Goal: Find contact information: Find contact information

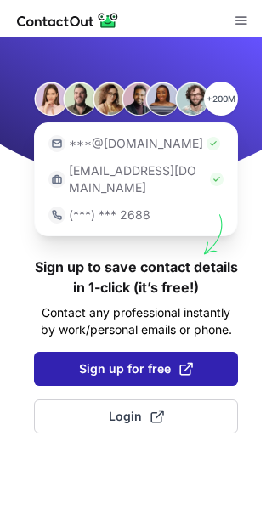
click at [115, 360] on span "Sign up for free" at bounding box center [136, 368] width 114 height 17
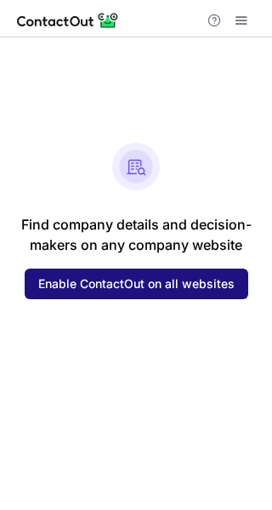
click at [132, 286] on span "Enable ContactOut on all websites" at bounding box center [136, 284] width 196 height 14
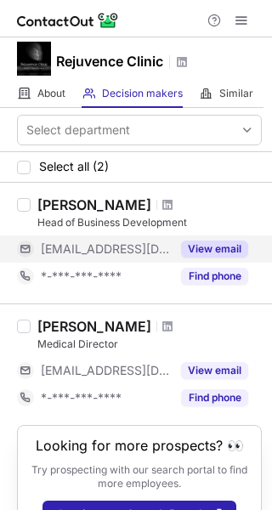
click at [204, 250] on button "View email" at bounding box center [214, 249] width 67 height 17
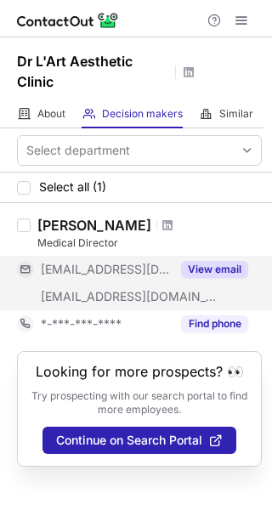
click at [75, 264] on span "***@doctors.org.uk" at bounding box center [106, 269] width 130 height 15
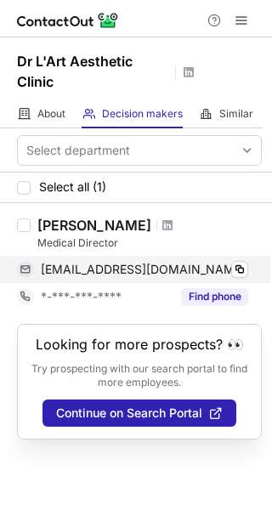
click at [182, 266] on span "[EMAIL_ADDRESS][DOMAIN_NAME]" at bounding box center [143, 269] width 205 height 15
click at [164, 273] on span "[EMAIL_ADDRESS][DOMAIN_NAME]" at bounding box center [143, 269] width 205 height 15
